Goal: Task Accomplishment & Management: Manage account settings

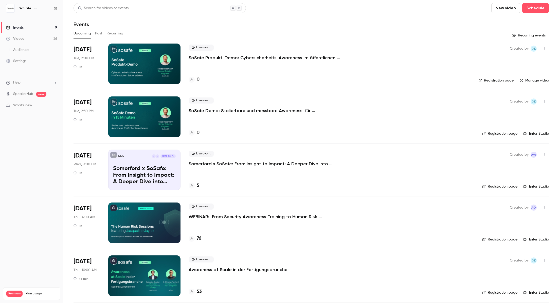
click at [205, 162] on p "Somerford x SoSafe: From Insight to Impact: A Deeper Dive into Behavioral Scien…" at bounding box center [264, 164] width 152 height 6
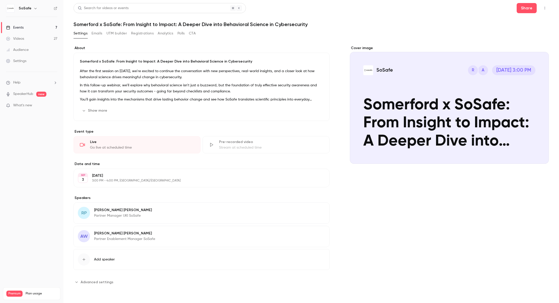
click at [148, 34] on button "Registrations" at bounding box center [142, 33] width 23 height 8
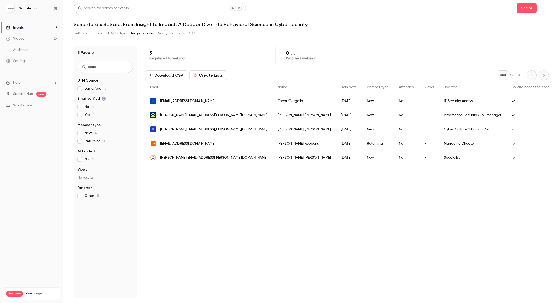
click at [96, 32] on button "Emails" at bounding box center [96, 33] width 11 height 8
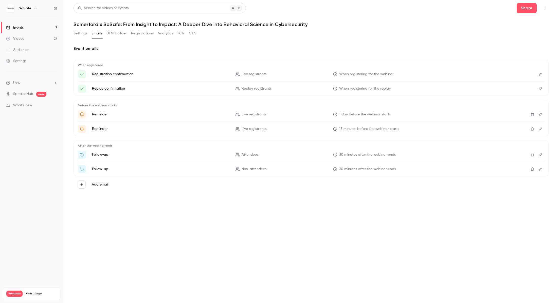
click at [540, 114] on icon "Edit" at bounding box center [540, 115] width 4 height 4
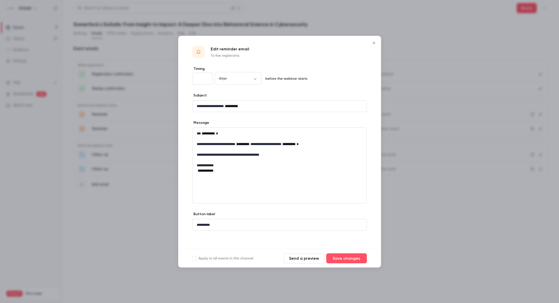
click at [371, 41] on icon "Close" at bounding box center [374, 43] width 6 height 4
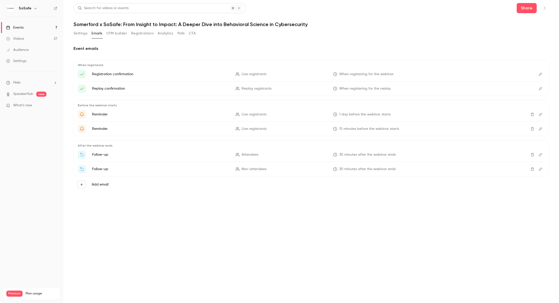
click at [26, 25] on link "Events 7" at bounding box center [31, 27] width 63 height 11
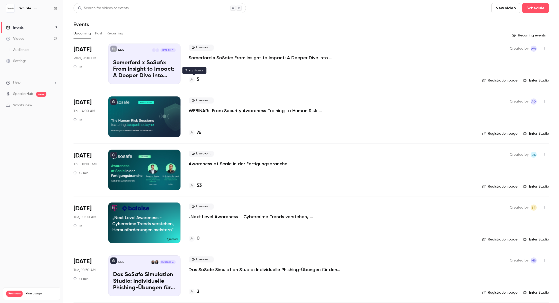
click at [198, 80] on h4 "5" at bounding box center [198, 79] width 3 height 7
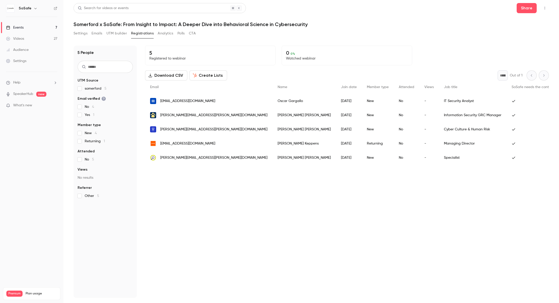
click at [100, 33] on button "Emails" at bounding box center [96, 33] width 11 height 8
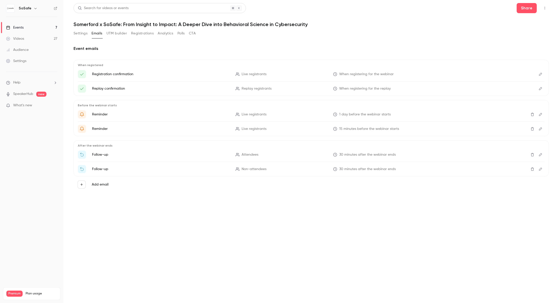
click at [541, 115] on icon "Edit" at bounding box center [540, 115] width 4 height 4
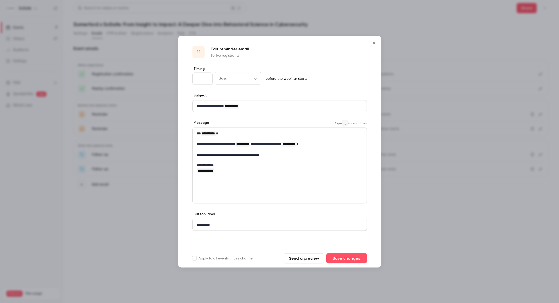
click at [227, 135] on p "**********" at bounding box center [280, 133] width 166 height 5
click at [374, 43] on icon "Close" at bounding box center [373, 43] width 2 height 2
